Goal: Task Accomplishment & Management: Manage account settings

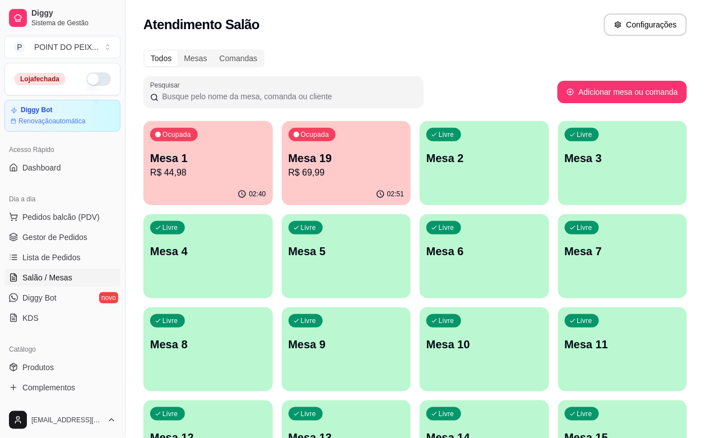
click at [311, 174] on p "R$ 69,99" at bounding box center [347, 172] width 116 height 13
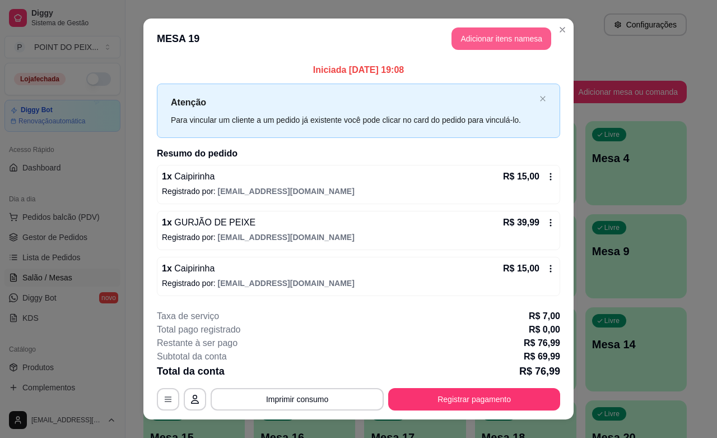
click at [496, 45] on button "Adicionar itens na mesa" at bounding box center [502, 38] width 100 height 22
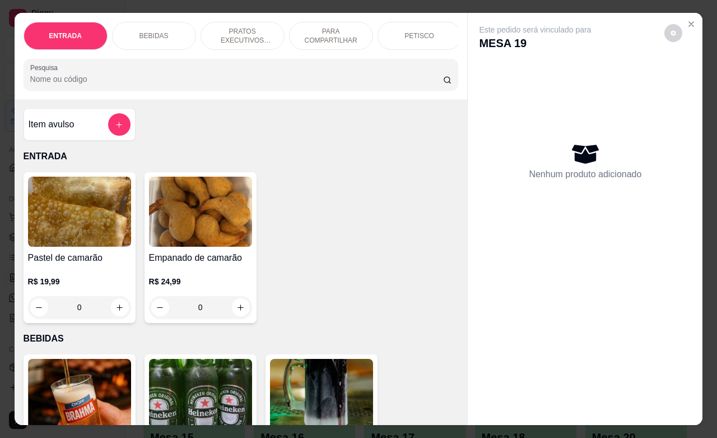
click at [156, 31] on p "BEBIDAS" at bounding box center [153, 35] width 29 height 9
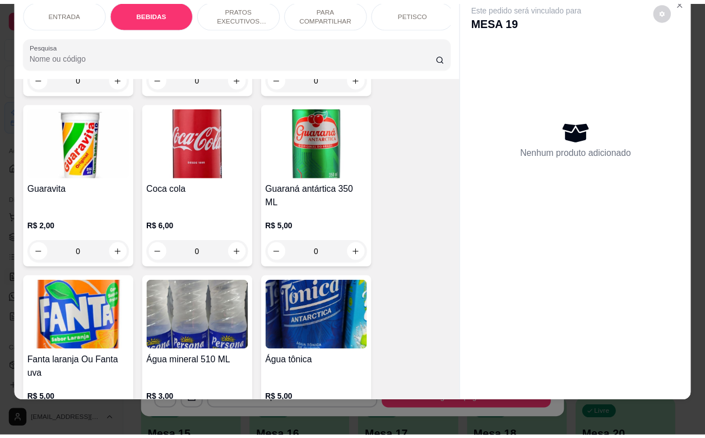
scroll to position [723, 0]
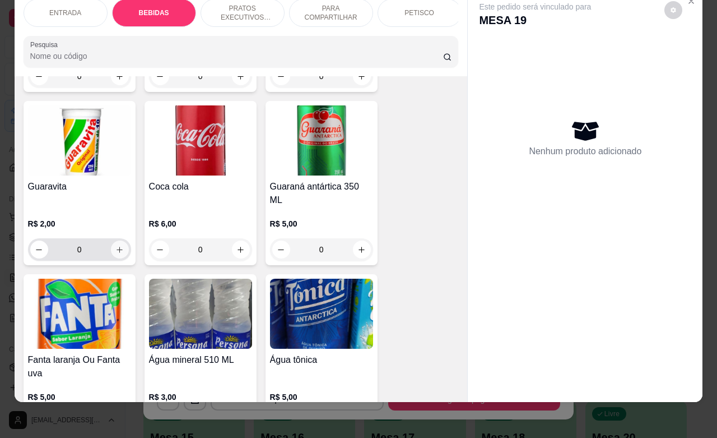
click at [114, 240] on button "increase-product-quantity" at bounding box center [120, 249] width 18 height 18
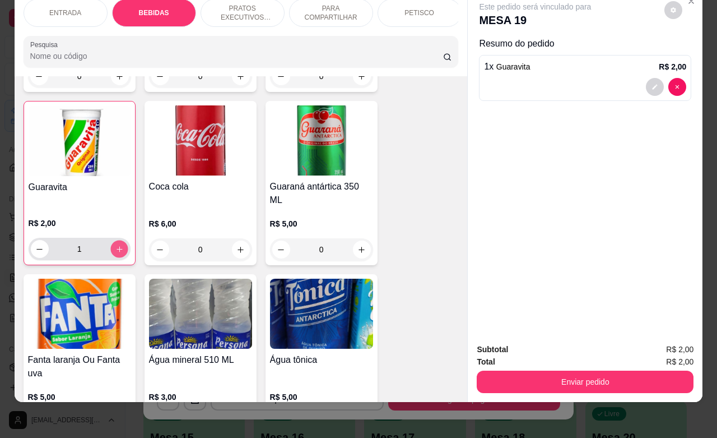
click at [114, 240] on button "increase-product-quantity" at bounding box center [118, 248] width 17 height 17
click at [114, 240] on button "increase-product-quantity" at bounding box center [119, 249] width 18 height 18
click at [114, 240] on button "increase-product-quantity" at bounding box center [118, 248] width 17 height 17
type input "4"
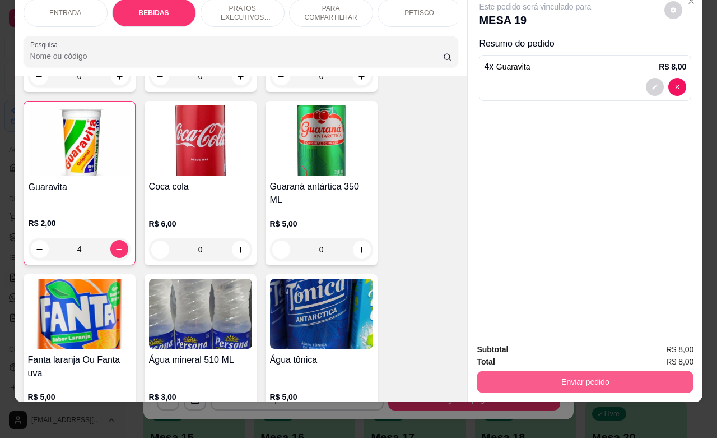
click at [625, 378] on button "Enviar pedido" at bounding box center [585, 381] width 217 height 22
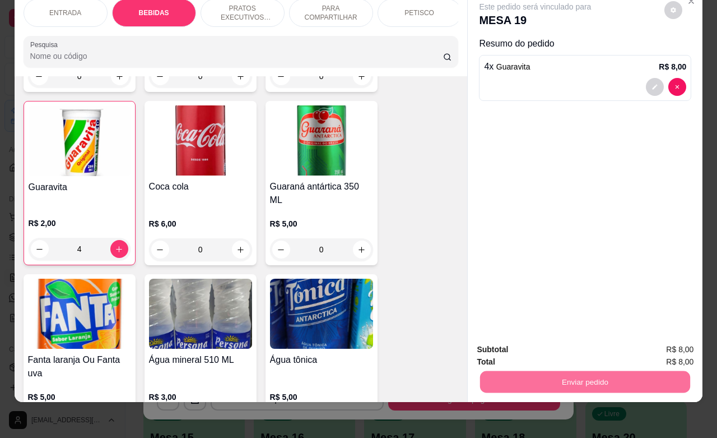
click at [549, 339] on button "Não registrar e enviar pedido" at bounding box center [546, 342] width 117 height 21
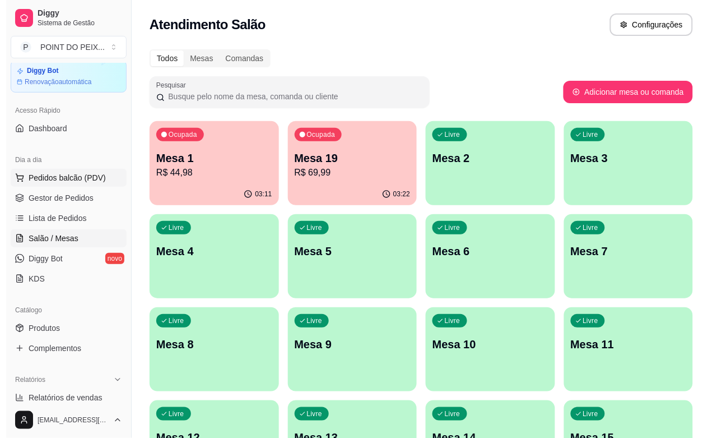
scroll to position [0, 0]
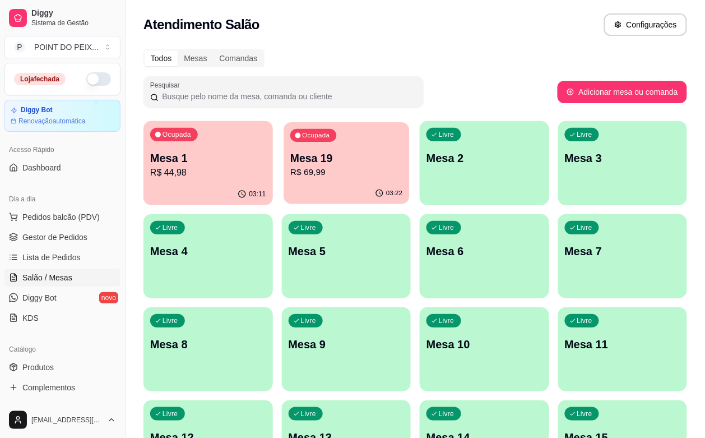
click at [312, 162] on p "Mesa 19" at bounding box center [346, 158] width 112 height 15
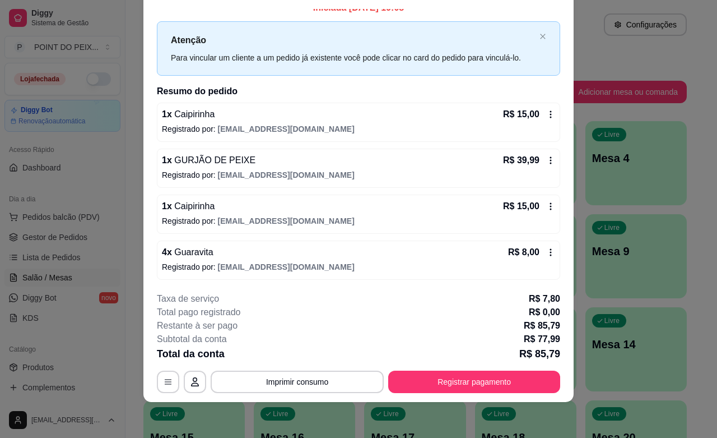
scroll to position [15, 0]
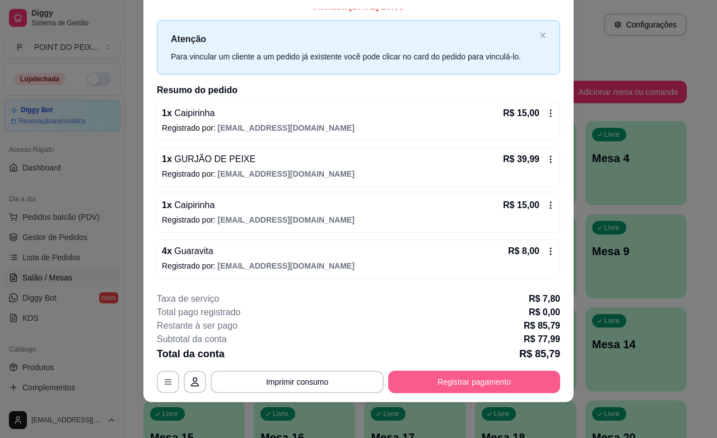
click at [472, 382] on button "Registrar pagamento" at bounding box center [474, 381] width 172 height 22
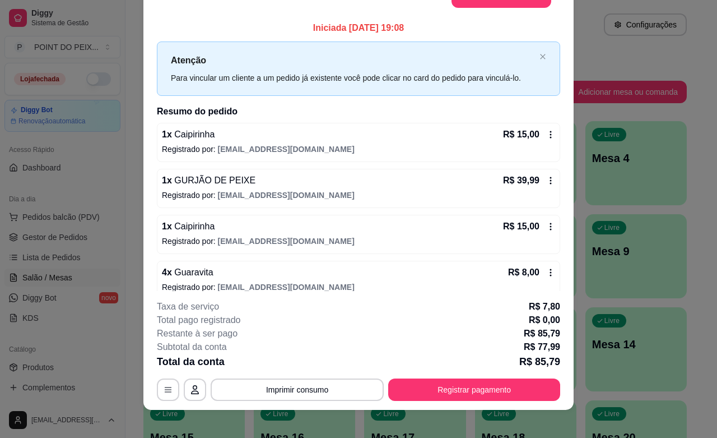
scroll to position [0, 0]
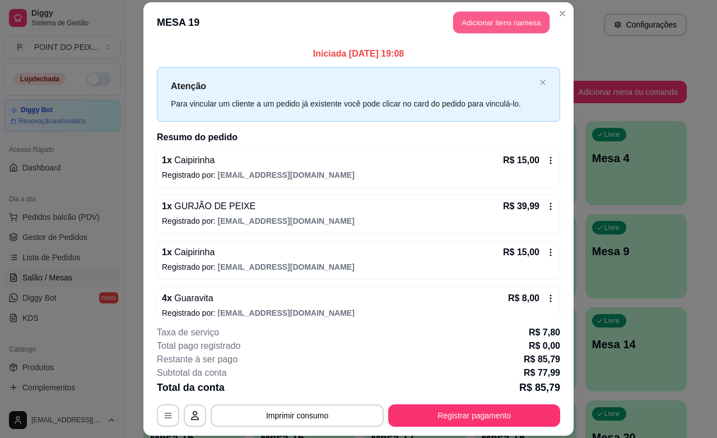
click at [500, 21] on button "Adicionar itens na mesa" at bounding box center [501, 23] width 96 height 22
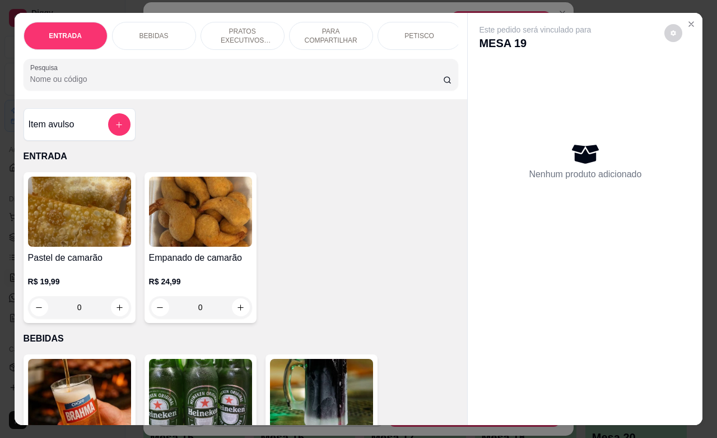
click at [161, 31] on div "BEBIDAS" at bounding box center [154, 36] width 84 height 28
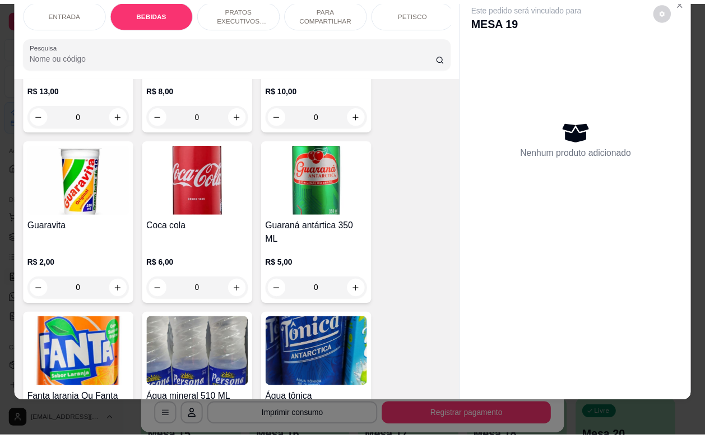
scroll to position [723, 0]
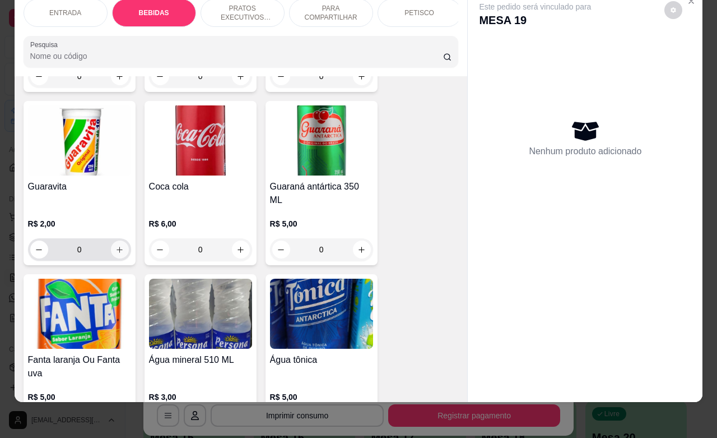
click at [116, 240] on button "increase-product-quantity" at bounding box center [120, 249] width 18 height 18
type input "1"
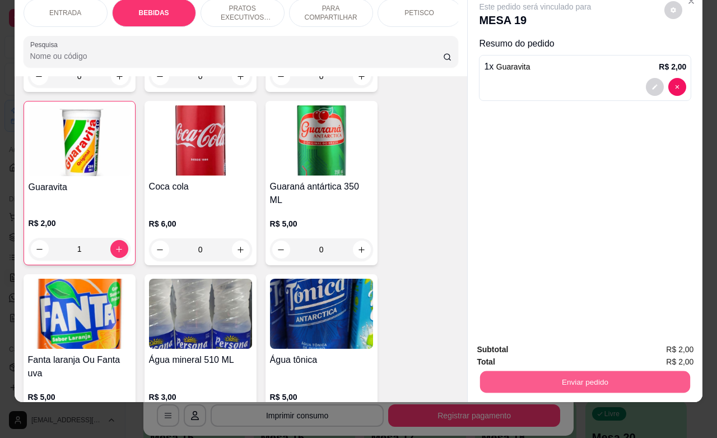
click at [552, 370] on button "Enviar pedido" at bounding box center [585, 381] width 210 height 22
click at [528, 346] on button "Não registrar e enviar pedido" at bounding box center [546, 342] width 113 height 21
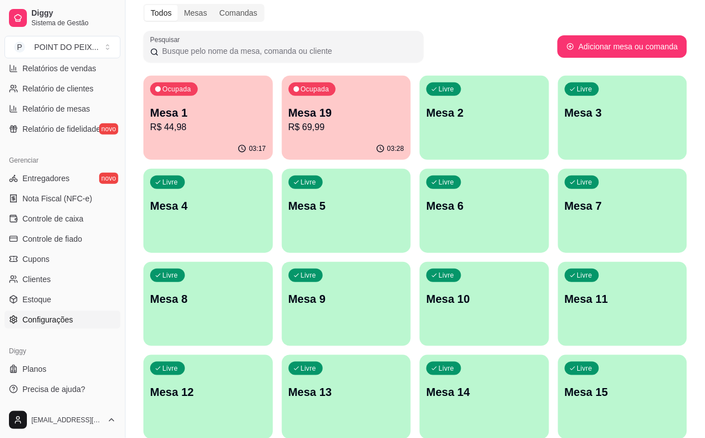
scroll to position [70, 0]
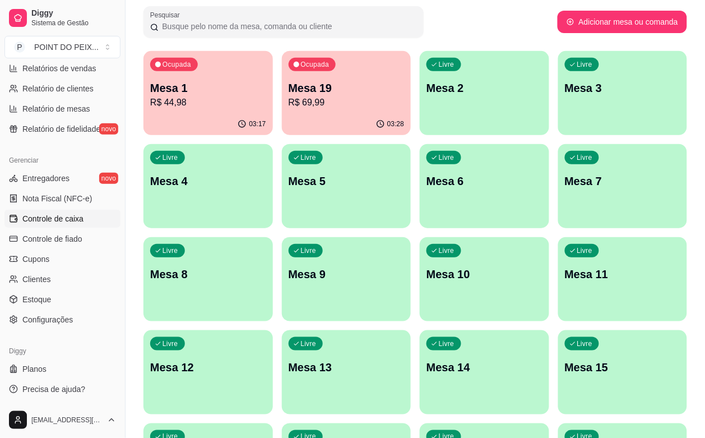
click at [76, 220] on span "Controle de caixa" at bounding box center [52, 218] width 61 height 11
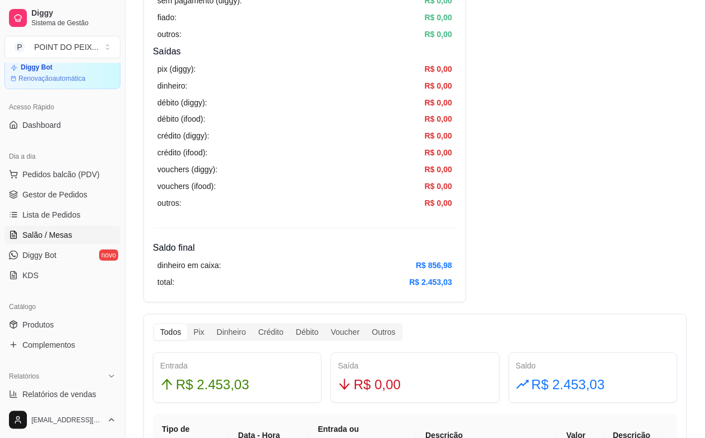
scroll to position [18, 0]
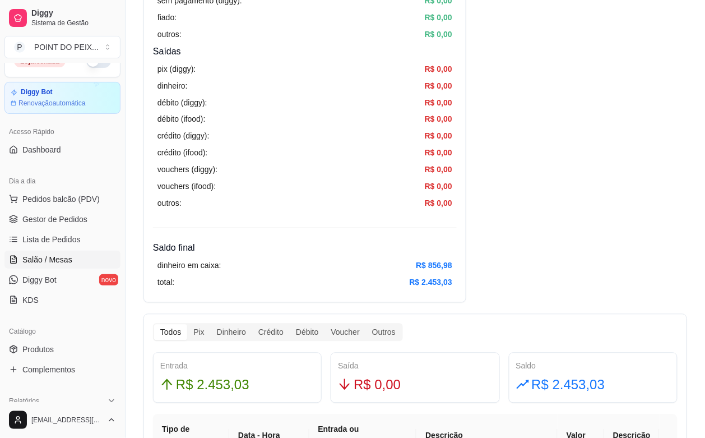
click at [66, 260] on span "Salão / Mesas" at bounding box center [47, 259] width 50 height 11
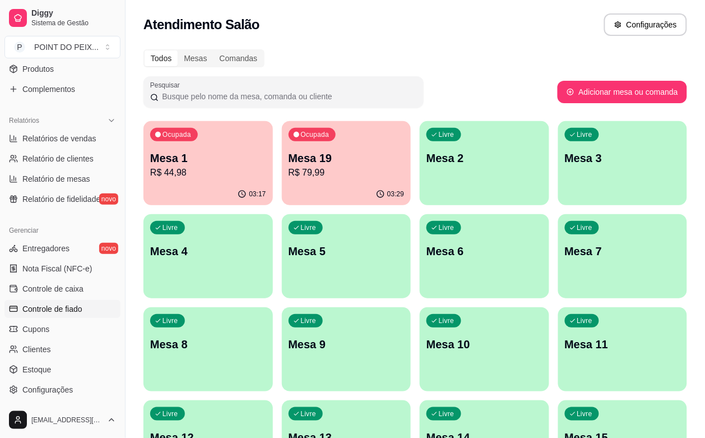
scroll to position [368, 0]
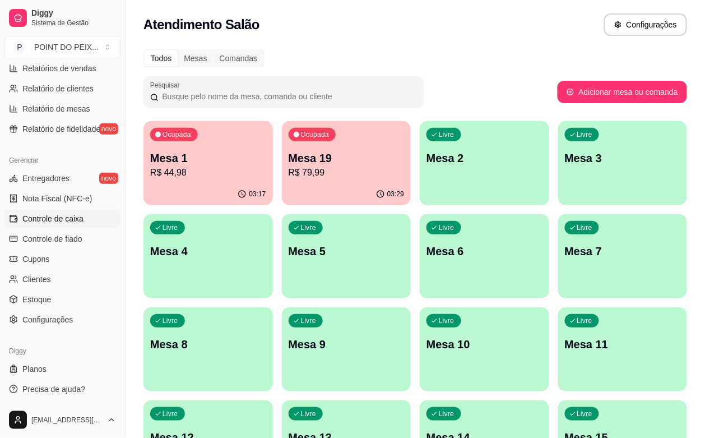
click at [76, 222] on span "Controle de caixa" at bounding box center [52, 218] width 61 height 11
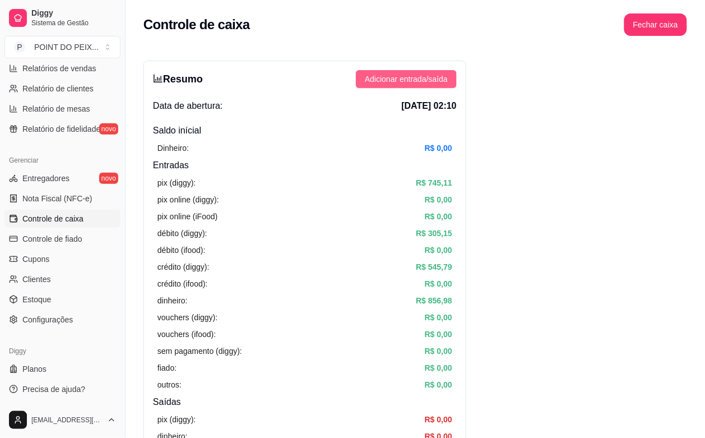
click at [420, 79] on span "Adicionar entrada/saída" at bounding box center [406, 79] width 83 height 12
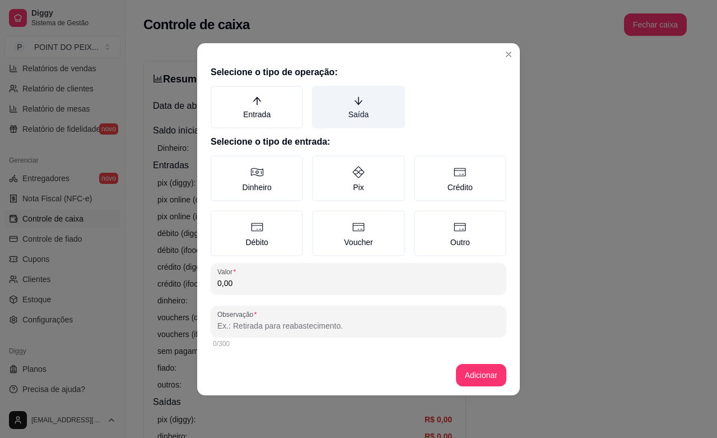
click at [361, 108] on label "Saída" at bounding box center [358, 107] width 92 height 43
click at [320, 94] on button "Saída" at bounding box center [315, 89] width 9 height 9
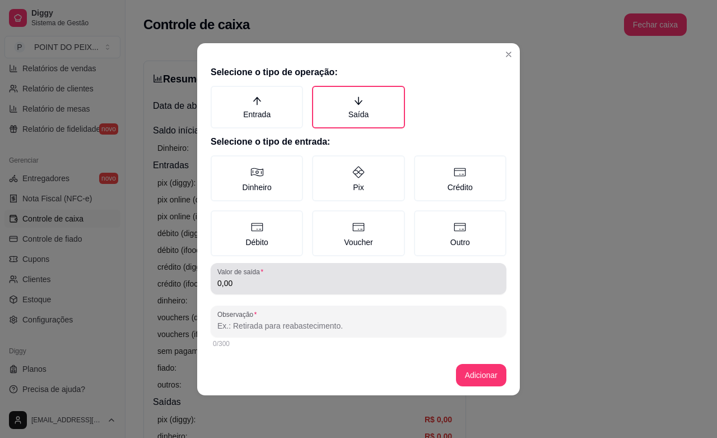
click at [261, 283] on input "0,00" at bounding box center [358, 282] width 282 height 11
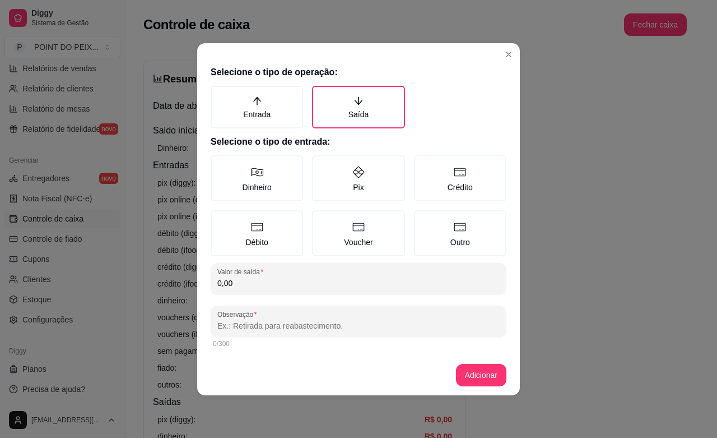
click at [261, 283] on input "0,00" at bounding box center [358, 282] width 282 height 11
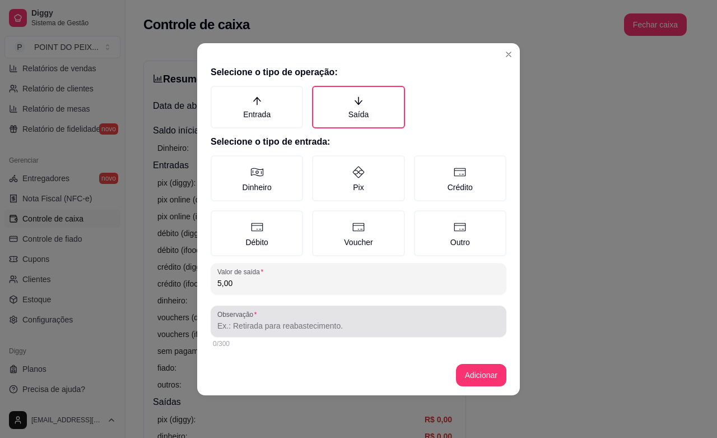
type input "5,00"
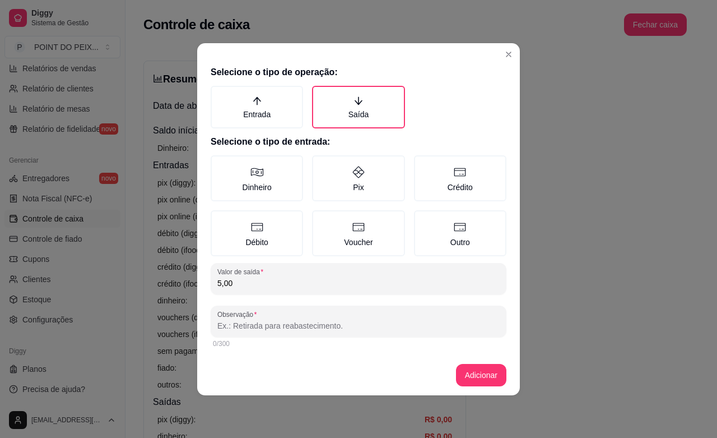
click at [301, 324] on input "Observação" at bounding box center [358, 325] width 282 height 11
type input "cracudo"
click at [486, 376] on button "Adicionar" at bounding box center [481, 375] width 50 height 22
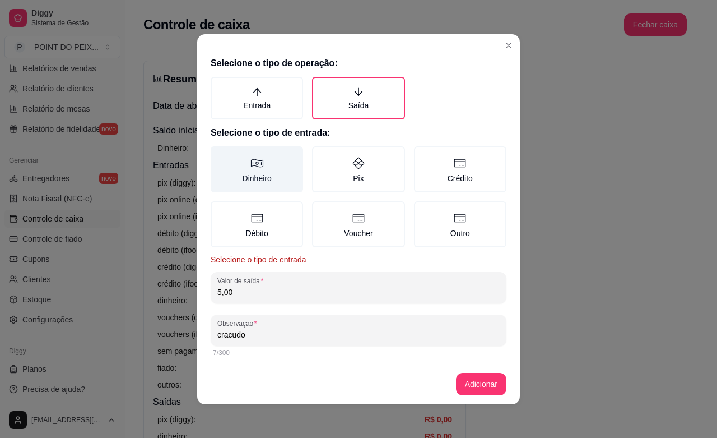
click at [258, 171] on label "Dinheiro" at bounding box center [257, 169] width 92 height 46
click at [219, 155] on button "Dinheiro" at bounding box center [214, 150] width 9 height 9
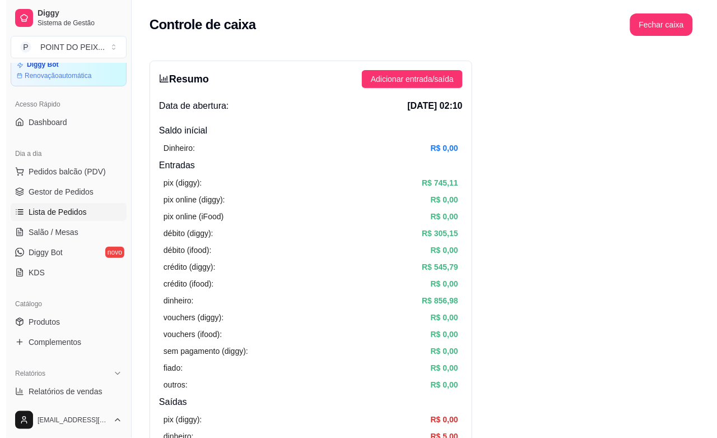
scroll to position [70, 0]
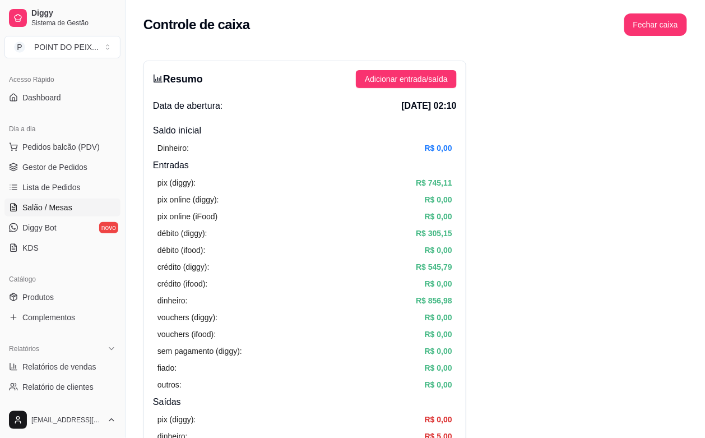
click at [62, 209] on span "Salão / Mesas" at bounding box center [47, 207] width 50 height 11
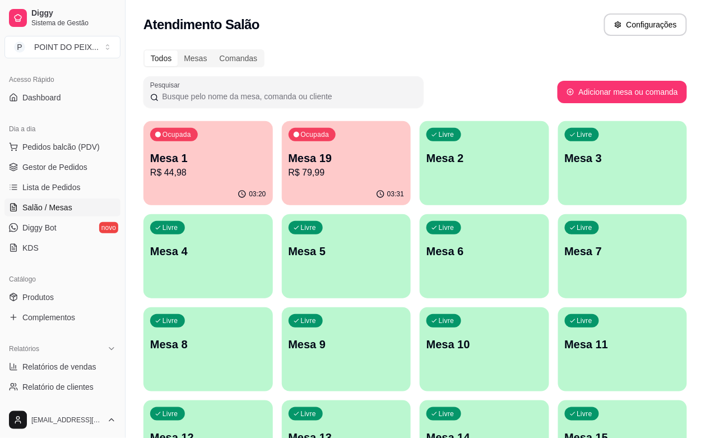
click at [310, 149] on div "Ocupada Mesa 19 R$ 79,99" at bounding box center [346, 152] width 129 height 62
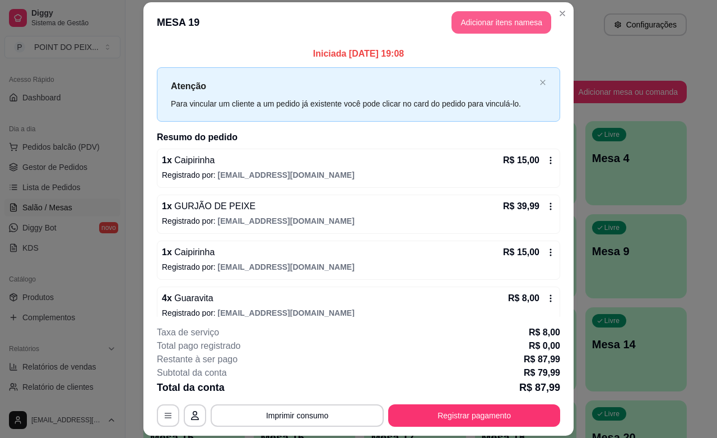
click at [477, 28] on button "Adicionar itens na mesa" at bounding box center [502, 22] width 100 height 22
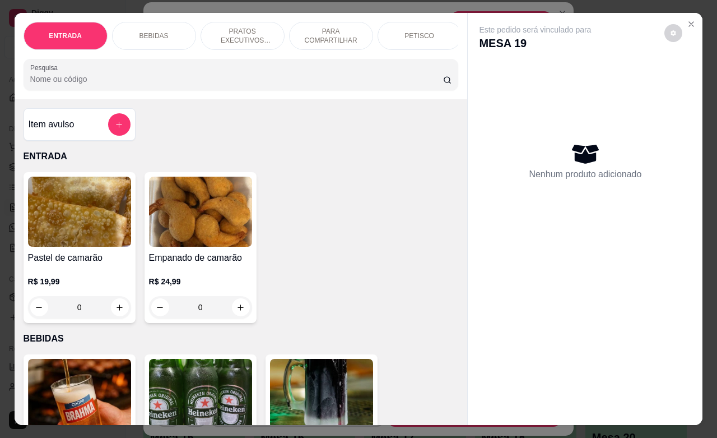
click at [158, 31] on p "BEBIDAS" at bounding box center [153, 35] width 29 height 9
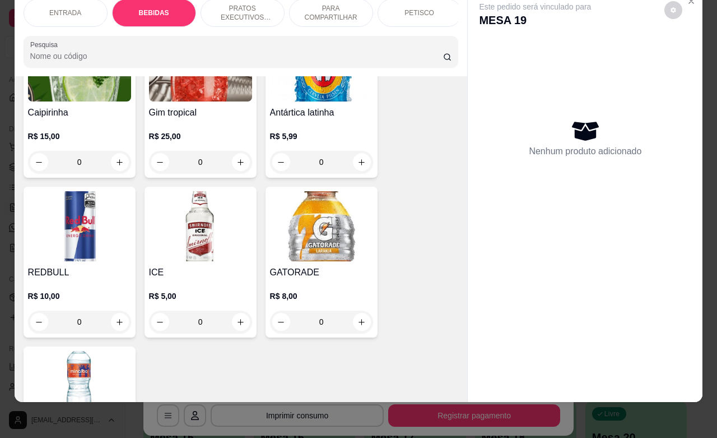
scroll to position [1003, 0]
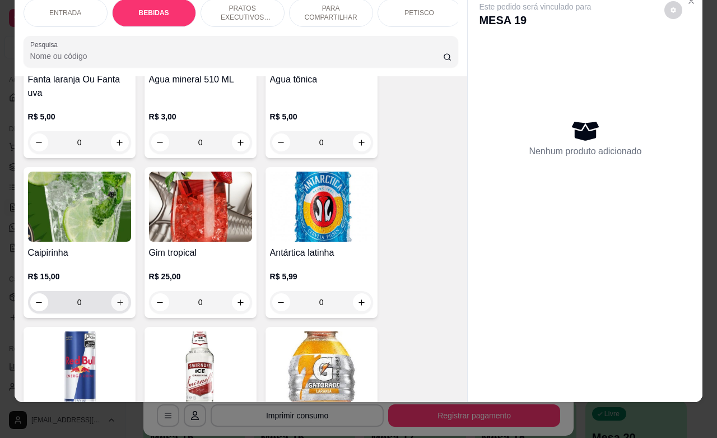
click at [115, 298] on icon "increase-product-quantity" at bounding box center [119, 302] width 8 height 8
type input "1"
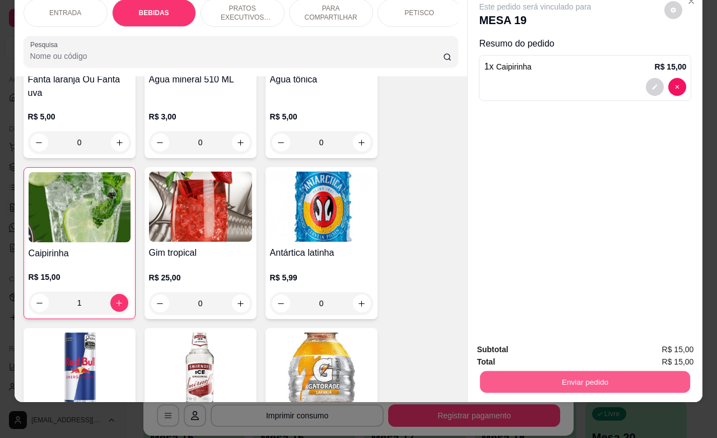
click at [575, 376] on button "Enviar pedido" at bounding box center [585, 381] width 210 height 22
click at [541, 339] on button "Não registrar e enviar pedido" at bounding box center [546, 342] width 113 height 21
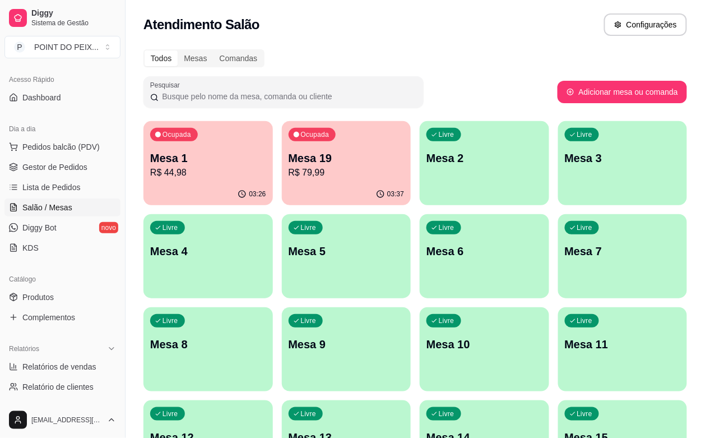
click at [203, 169] on p "R$ 44,98" at bounding box center [208, 172] width 116 height 13
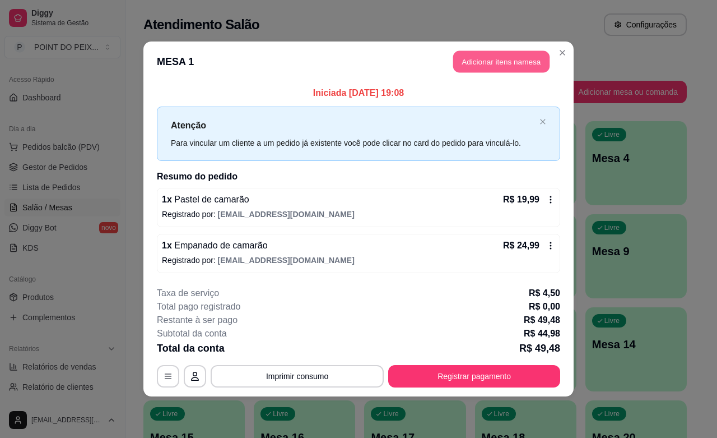
click at [483, 62] on button "Adicionar itens na mesa" at bounding box center [501, 62] width 96 height 22
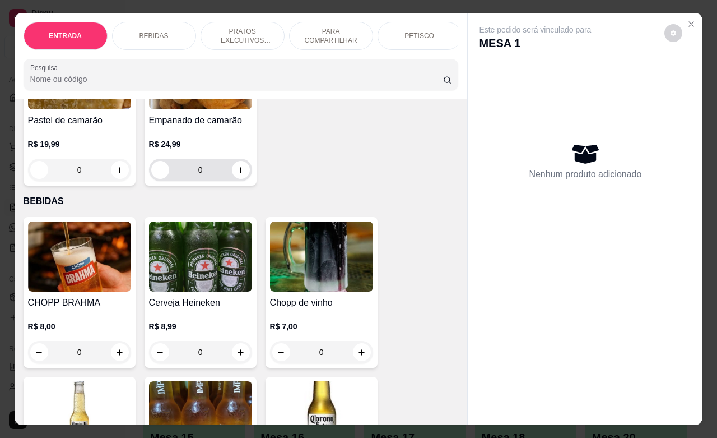
scroll to position [210, 0]
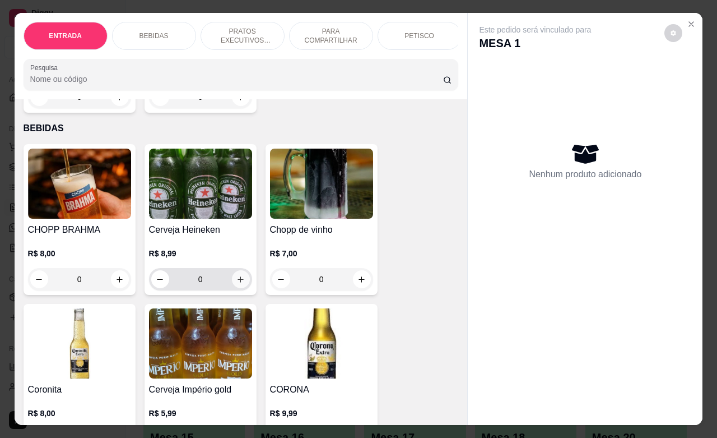
click at [236, 283] on icon "increase-product-quantity" at bounding box center [240, 279] width 8 height 8
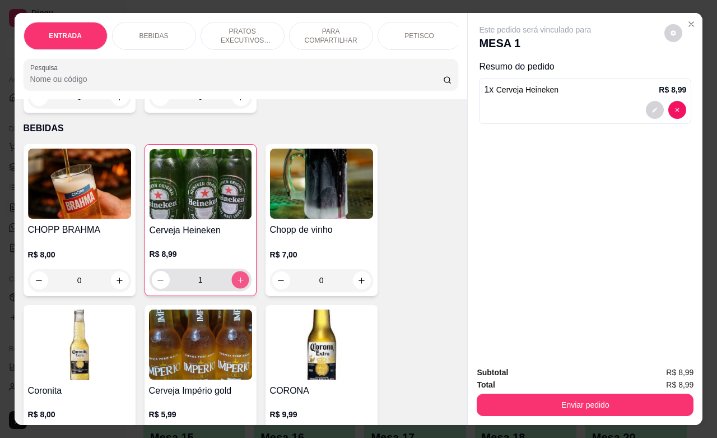
click at [238, 282] on icon "increase-product-quantity" at bounding box center [241, 280] width 6 height 6
type input "3"
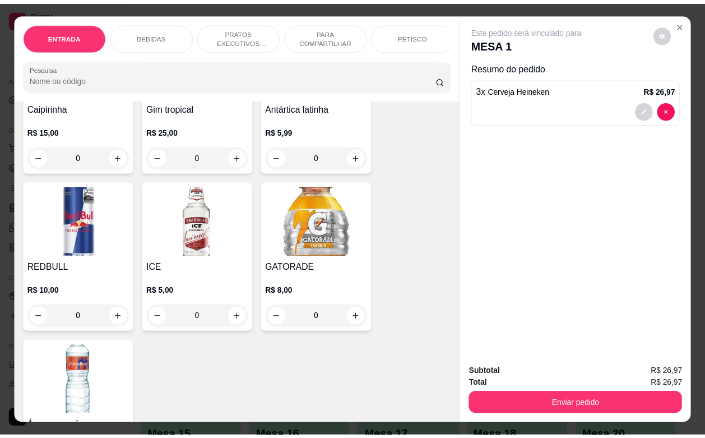
scroll to position [1190, 0]
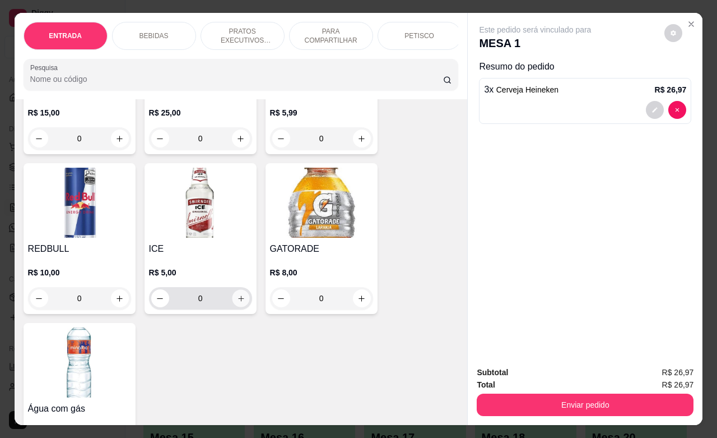
click at [232, 290] on button "increase-product-quantity" at bounding box center [240, 298] width 17 height 17
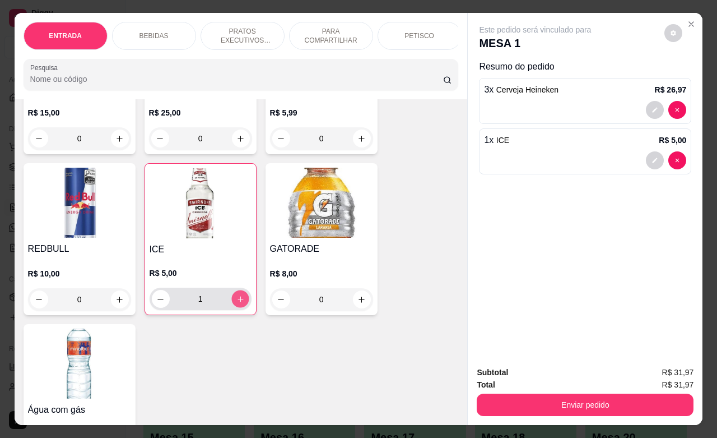
click at [231, 290] on button "increase-product-quantity" at bounding box center [239, 298] width 17 height 17
click at [237, 296] on icon "increase-product-quantity" at bounding box center [240, 299] width 6 height 6
type input "3"
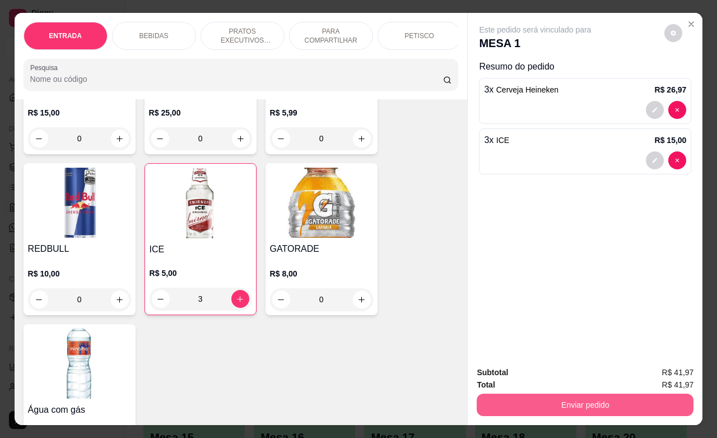
click at [523, 401] on button "Enviar pedido" at bounding box center [585, 404] width 217 height 22
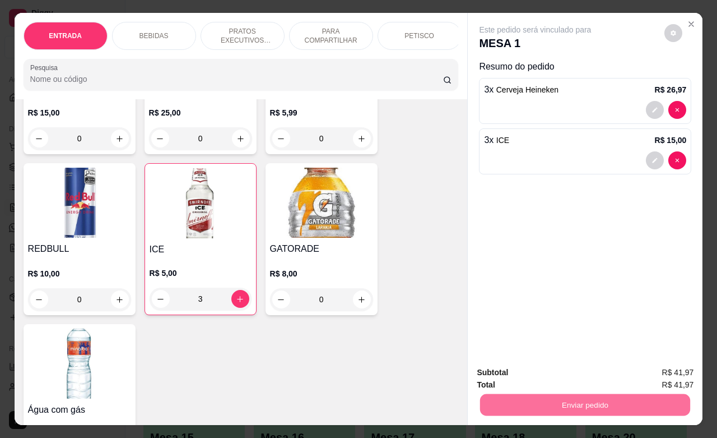
click at [510, 373] on button "Não registrar e enviar pedido" at bounding box center [546, 370] width 113 height 21
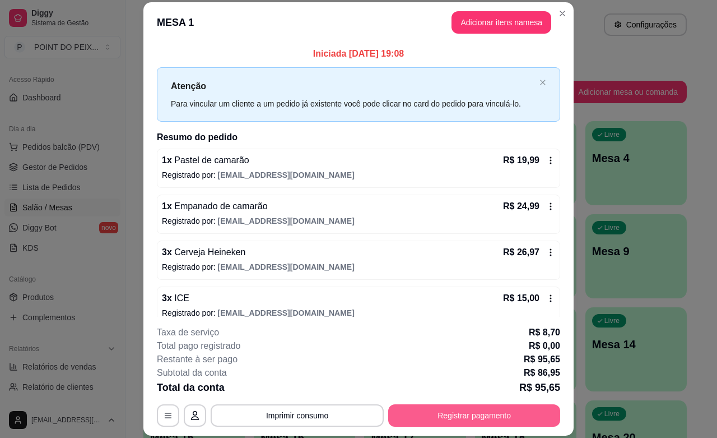
click at [460, 412] on button "Registrar pagamento" at bounding box center [474, 415] width 172 height 22
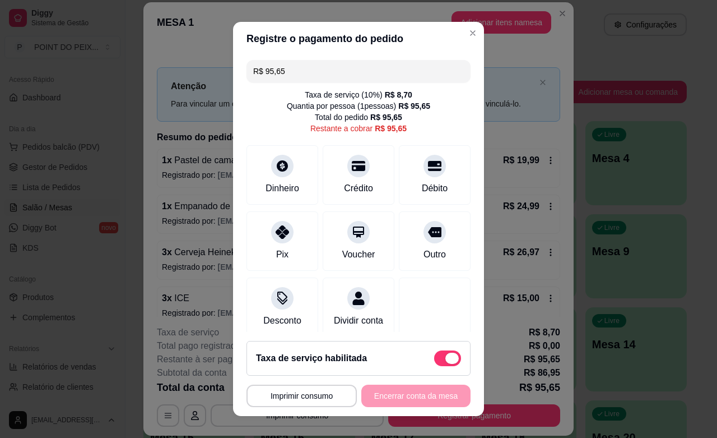
click at [434, 357] on span at bounding box center [447, 358] width 27 height 16
click at [434, 360] on input "checkbox" at bounding box center [437, 363] width 7 height 7
checkbox input "true"
type input "R$ 86,95"
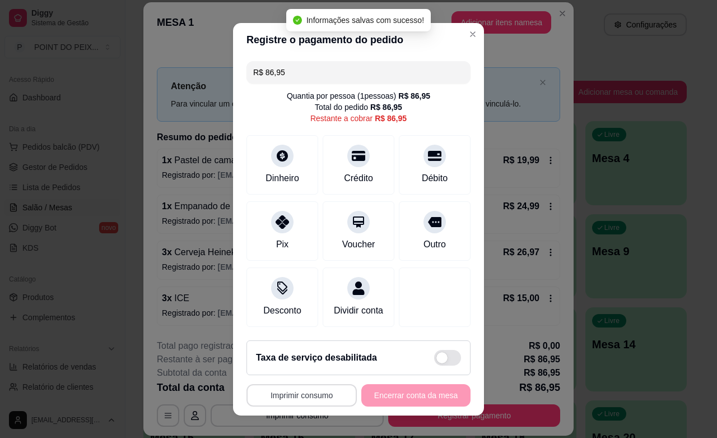
click at [306, 399] on button "Imprimir consumo" at bounding box center [301, 395] width 110 height 22
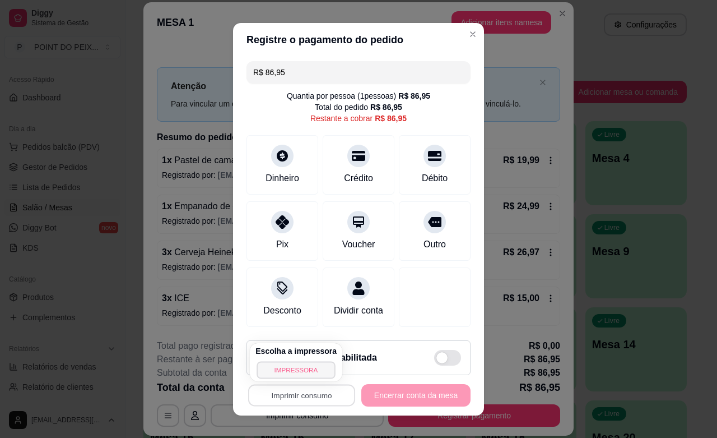
click at [300, 367] on button "IMPRESSORA" at bounding box center [296, 369] width 78 height 17
click at [434, 357] on span at bounding box center [447, 358] width 27 height 16
click at [434, 359] on input "checkbox" at bounding box center [437, 362] width 7 height 7
checkbox input "false"
type input "R$ 95,65"
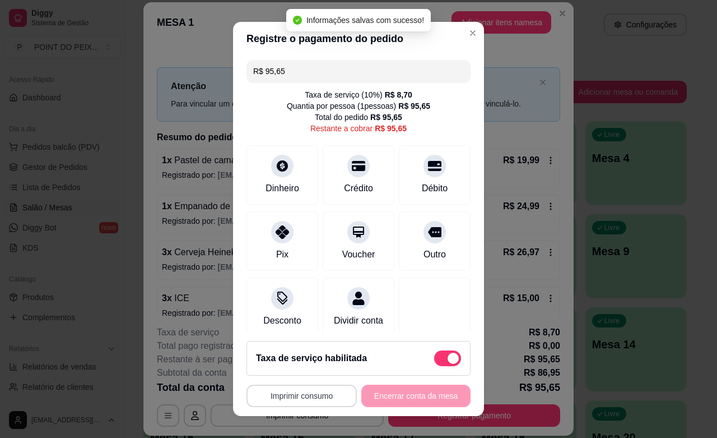
click at [304, 398] on button "Imprimir consumo" at bounding box center [301, 395] width 110 height 22
drag, startPoint x: 315, startPoint y: 360, endPoint x: 315, endPoint y: 366, distance: 6.2
click at [315, 366] on div "Escolha a impressora IMPRESSORA" at bounding box center [296, 362] width 92 height 38
click at [315, 366] on button "IMPRESSORA" at bounding box center [295, 370] width 81 height 18
click at [434, 359] on span at bounding box center [447, 358] width 27 height 16
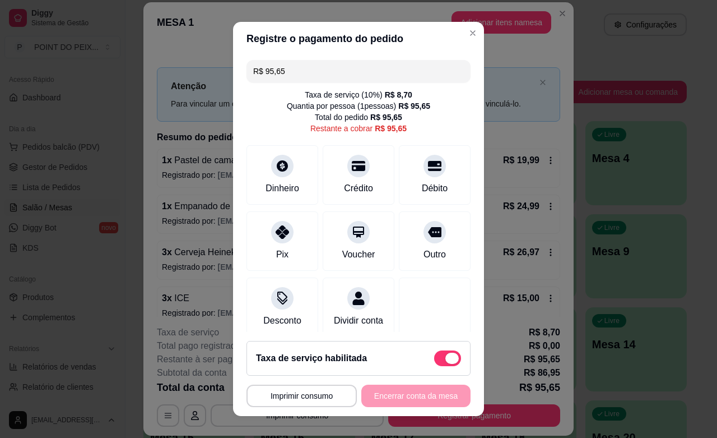
click at [434, 360] on input "checkbox" at bounding box center [437, 363] width 7 height 7
checkbox input "true"
type input "R$ 86,95"
checkbox input "false"
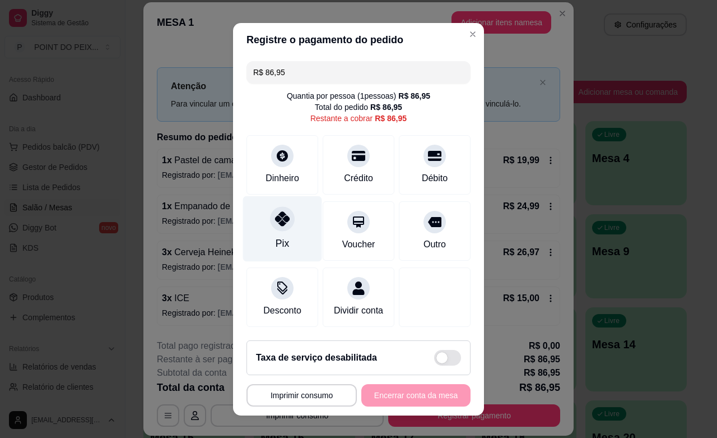
click at [279, 227] on div at bounding box center [282, 218] width 25 height 25
type input "R$ 0,00"
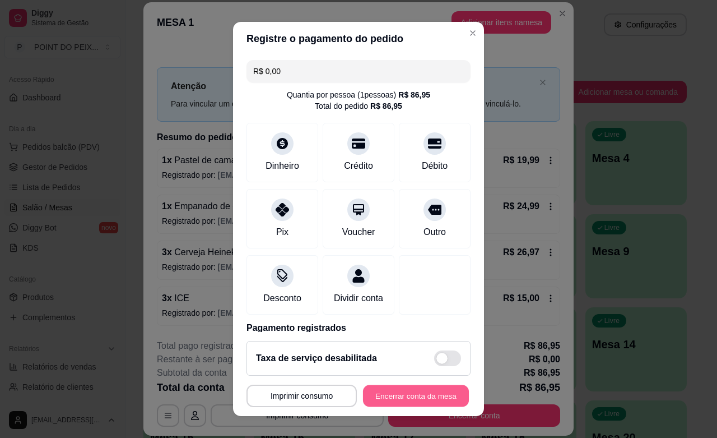
click at [399, 391] on button "Encerrar conta da mesa" at bounding box center [416, 396] width 106 height 22
